Goal: Information Seeking & Learning: Learn about a topic

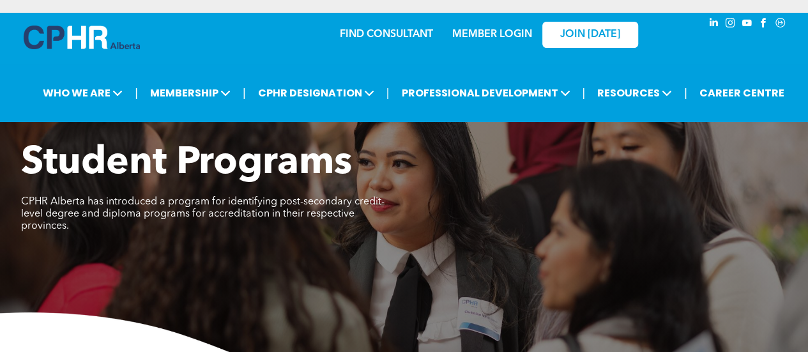
click at [507, 33] on link "MEMBER LOGIN" at bounding box center [492, 34] width 80 height 10
click at [471, 35] on link "MEMBER LOGIN" at bounding box center [492, 34] width 80 height 10
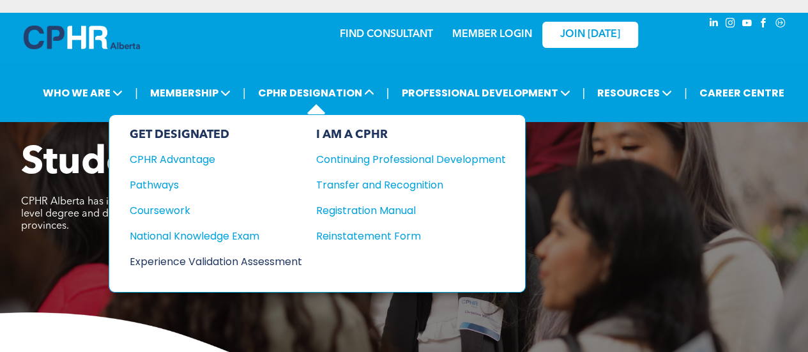
click at [273, 254] on div "Experience Validation Assessment" at bounding box center [207, 262] width 155 height 16
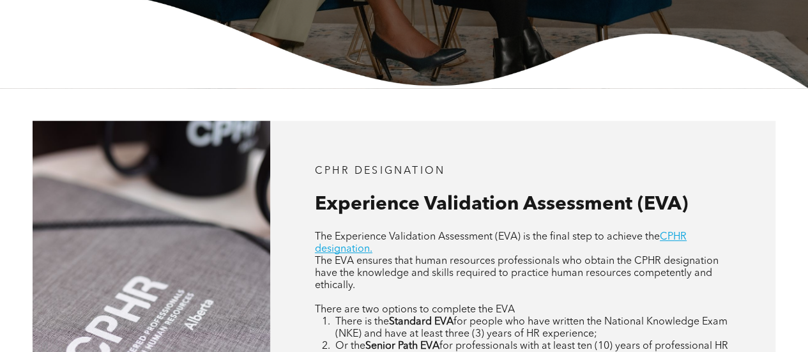
scroll to position [383, 0]
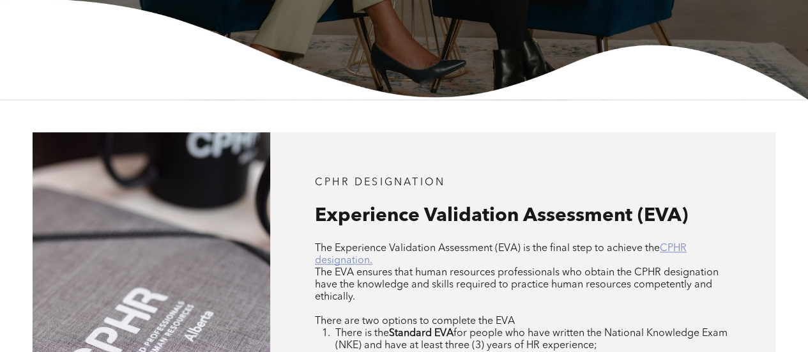
click at [676, 246] on link "CPHR designation." at bounding box center [501, 254] width 372 height 22
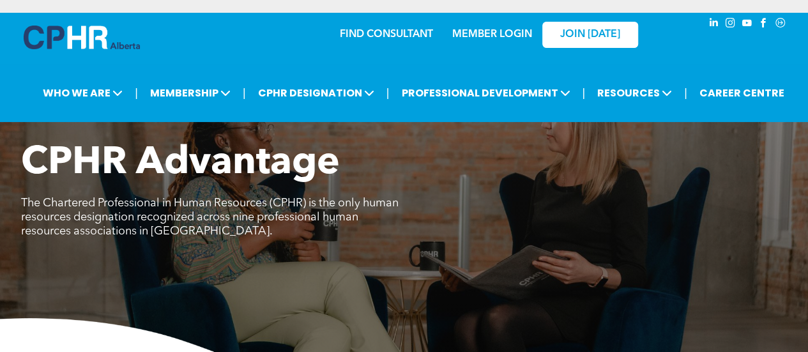
click at [514, 38] on link "MEMBER LOGIN" at bounding box center [492, 34] width 80 height 10
